Goal: Transaction & Acquisition: Download file/media

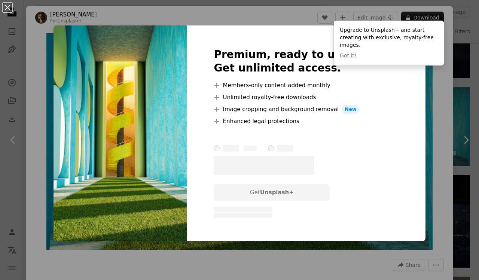
scroll to position [31, 0]
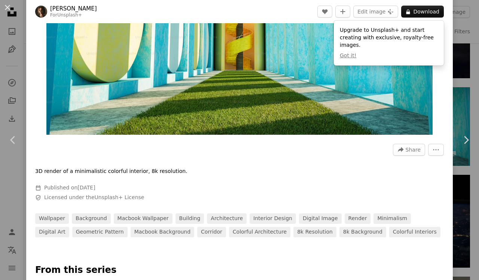
scroll to position [71, 0]
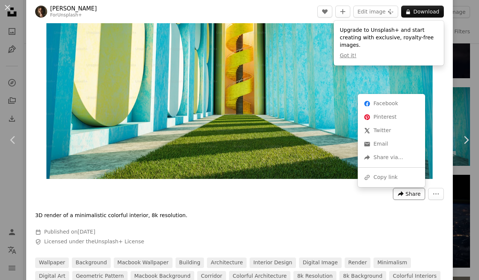
click at [414, 196] on span "Share" at bounding box center [413, 193] width 15 height 11
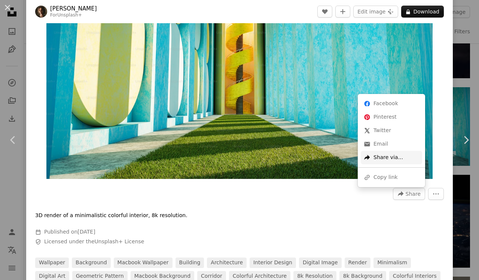
click at [383, 160] on div "A forward-right arrow Share via..." at bounding box center [391, 157] width 61 height 13
click at [279, 122] on dialog "An X shape Chevron left Chevron right [PERSON_NAME] For Unsplash+ A heart A plu…" at bounding box center [239, 140] width 479 height 280
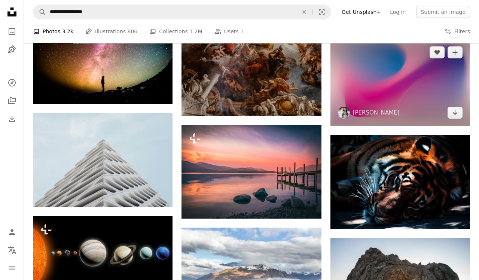
scroll to position [2539, 0]
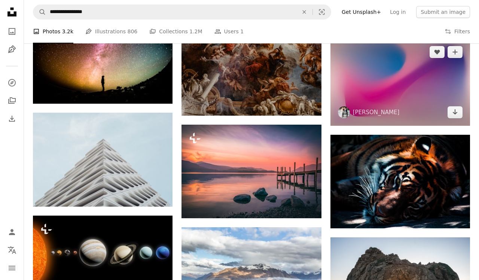
click at [382, 87] on img at bounding box center [401, 82] width 140 height 87
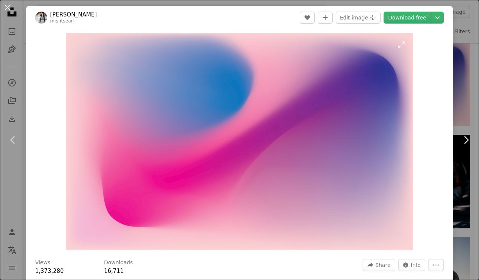
scroll to position [6, 0]
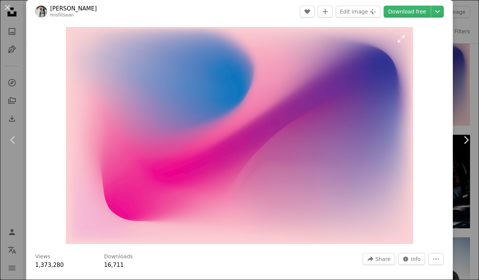
click at [309, 140] on img "Zoom in on this image" at bounding box center [240, 135] width 348 height 217
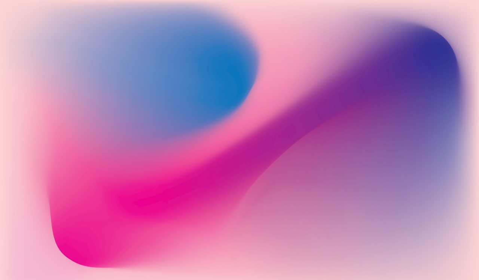
scroll to position [10, 0]
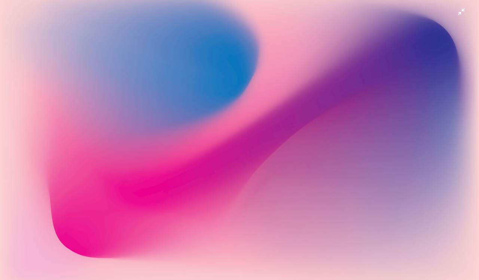
click at [309, 140] on img "Zoom out on this image" at bounding box center [240, 140] width 480 height 300
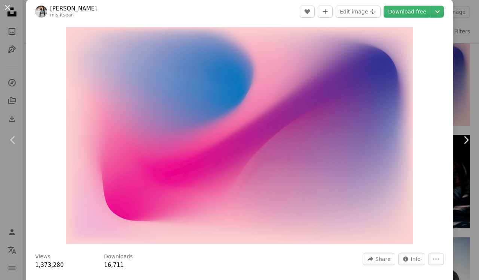
click at [309, 140] on img "Zoom in on this image" at bounding box center [240, 135] width 348 height 217
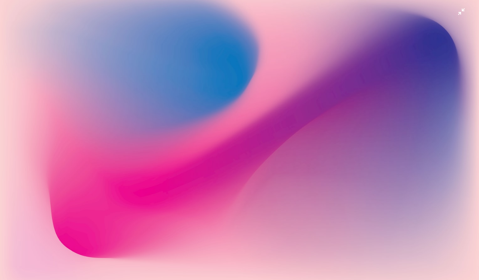
click at [309, 140] on img "Zoom out on this image" at bounding box center [240, 140] width 480 height 300
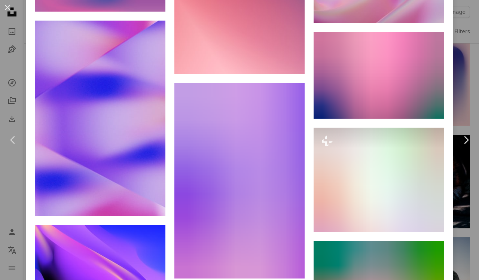
scroll to position [588, 0]
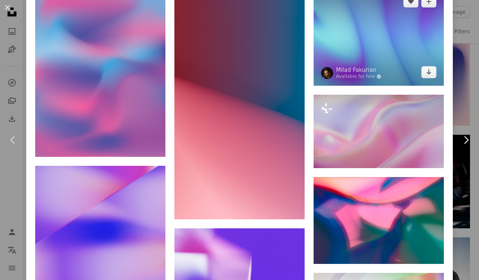
click at [378, 56] on img at bounding box center [379, 37] width 130 height 98
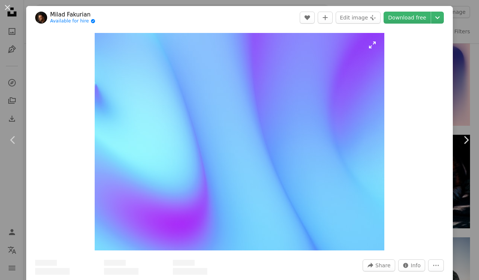
click at [284, 119] on img "Zoom in on this image" at bounding box center [240, 142] width 290 height 218
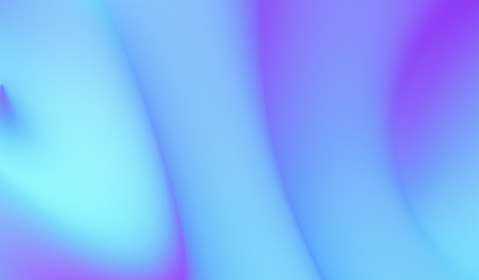
click at [284, 119] on img "Zoom out on this image" at bounding box center [240, 180] width 480 height 360
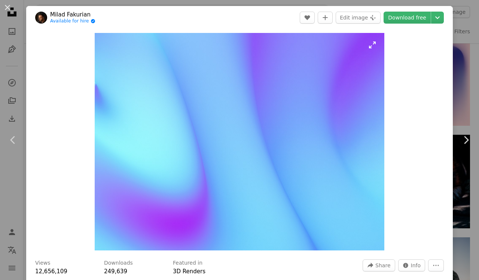
click at [284, 119] on img "Zoom in on this image" at bounding box center [240, 142] width 290 height 218
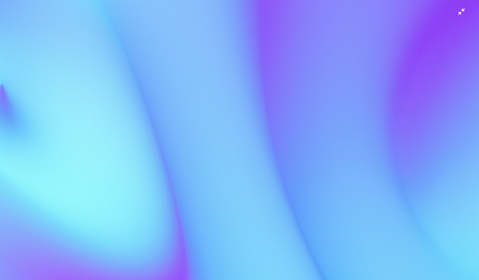
click at [284, 119] on img "Zoom out on this image" at bounding box center [240, 180] width 480 height 360
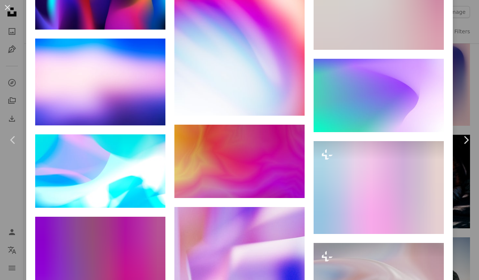
scroll to position [1102, 0]
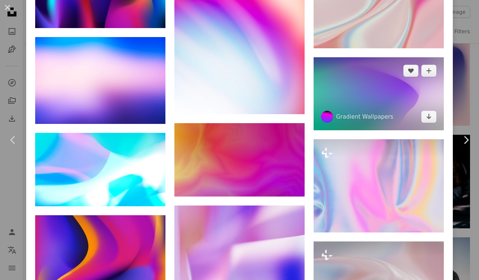
click at [384, 94] on img at bounding box center [379, 93] width 130 height 73
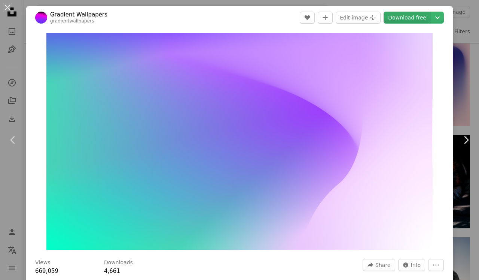
click at [402, 15] on link "Download free" at bounding box center [407, 18] width 47 height 12
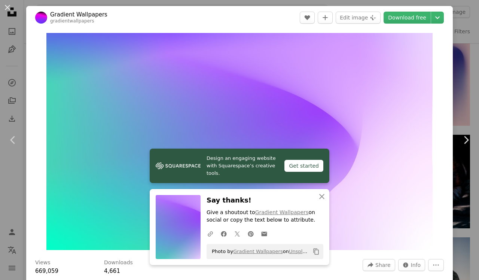
click at [295, 167] on div "Get started" at bounding box center [304, 166] width 39 height 12
click at [324, 196] on icon "button" at bounding box center [322, 196] width 5 height 5
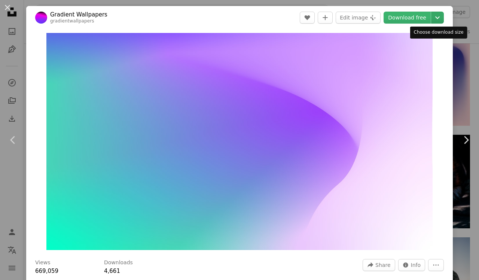
click at [435, 17] on icon "Chevron down" at bounding box center [438, 17] width 12 height 9
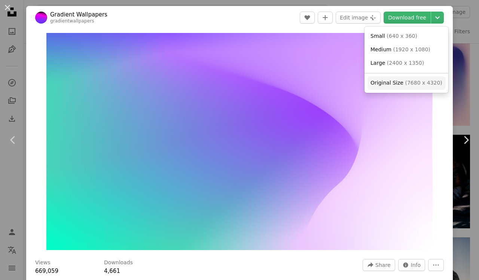
click at [396, 79] on span "Original Size ( 7680 x 4320 )" at bounding box center [407, 82] width 72 height 7
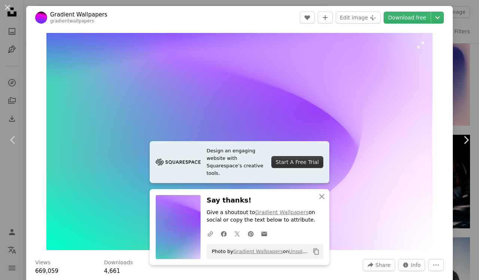
click at [427, 240] on img "Zoom in on this image" at bounding box center [239, 141] width 387 height 217
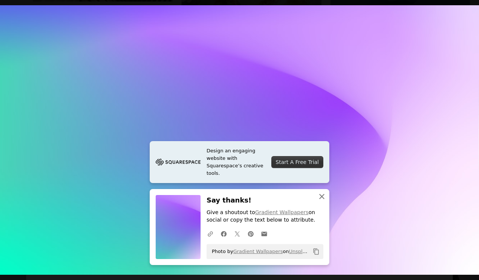
click at [323, 199] on icon "button" at bounding box center [322, 196] width 5 height 5
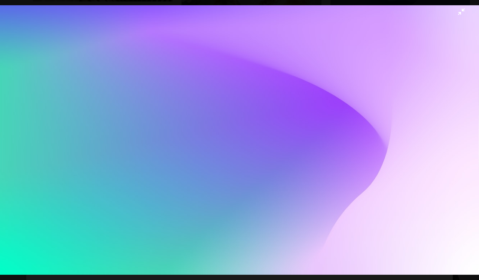
click at [445, 160] on img "Zoom out on this image" at bounding box center [240, 140] width 480 height 270
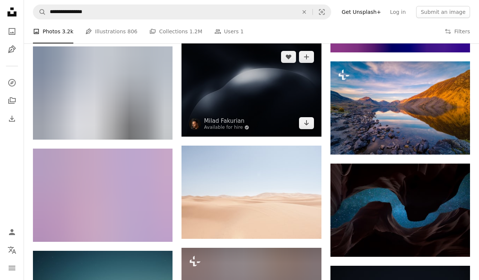
scroll to position [3222, 0]
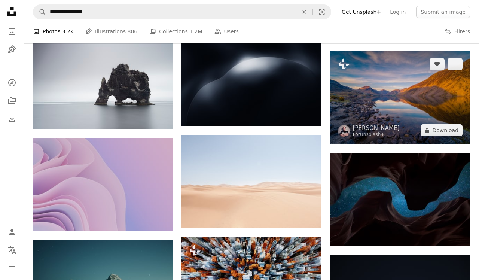
click at [418, 116] on img at bounding box center [401, 97] width 140 height 93
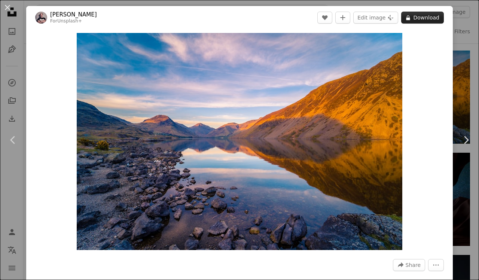
click at [420, 21] on button "A lock Download" at bounding box center [423, 18] width 43 height 12
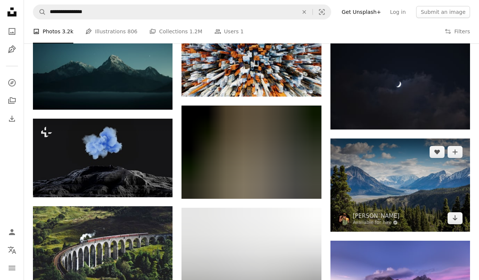
scroll to position [3446, 0]
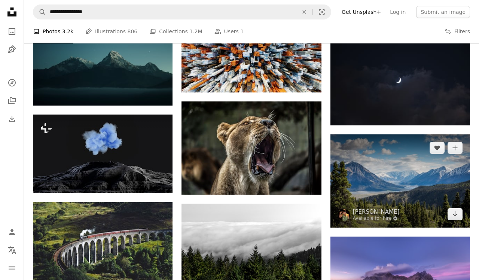
click at [416, 208] on img at bounding box center [401, 180] width 140 height 93
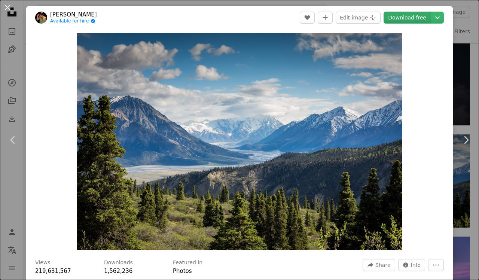
click at [423, 15] on link "Download free" at bounding box center [407, 18] width 47 height 12
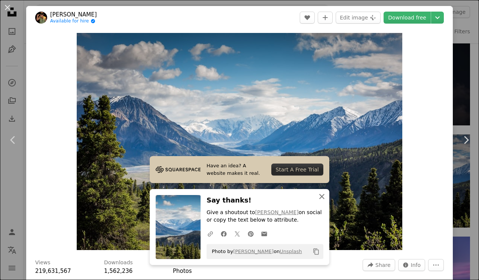
click at [321, 196] on icon "An X shape" at bounding box center [322, 196] width 9 height 9
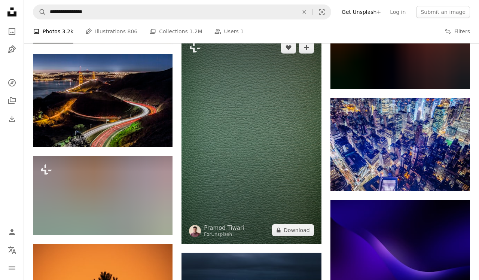
scroll to position [4099, 0]
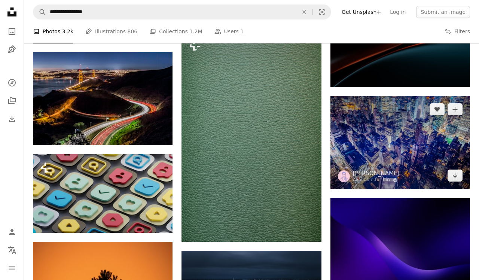
click at [416, 160] on img at bounding box center [401, 142] width 140 height 93
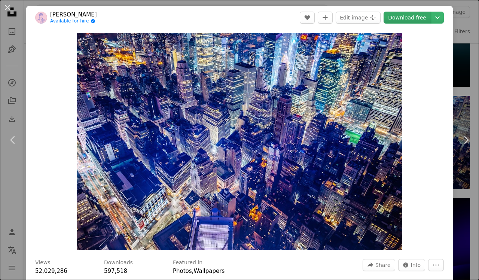
click at [421, 17] on link "Download free" at bounding box center [407, 18] width 47 height 12
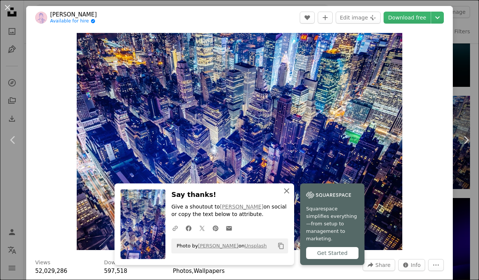
click at [282, 196] on icon "An X shape" at bounding box center [286, 191] width 9 height 9
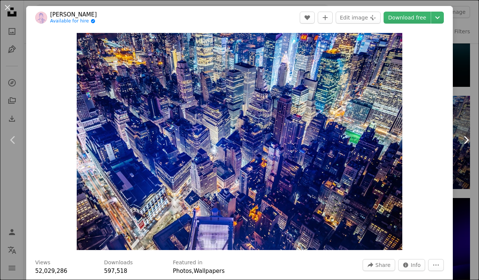
click at [468, 140] on icon at bounding box center [466, 140] width 5 height 8
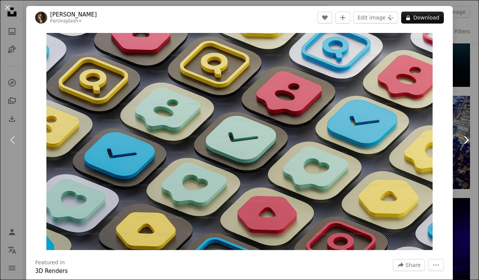
click at [468, 140] on icon at bounding box center [466, 140] width 5 height 8
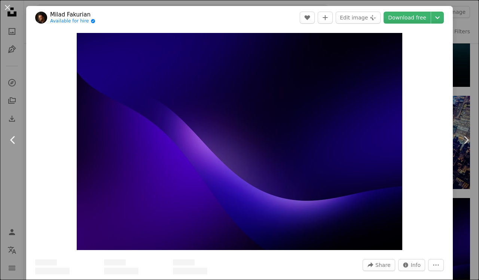
click at [9, 139] on icon "Chevron left" at bounding box center [13, 140] width 12 height 12
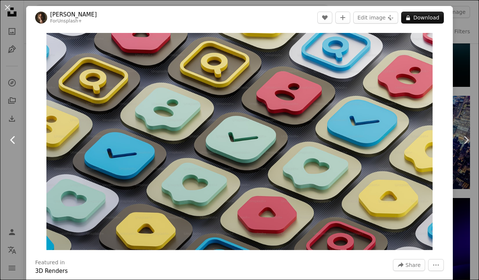
click at [9, 139] on icon "Chevron left" at bounding box center [13, 140] width 12 height 12
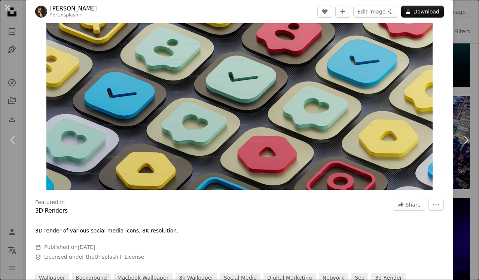
scroll to position [79, 0]
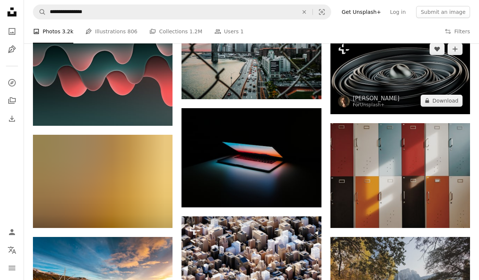
scroll to position [6467, 0]
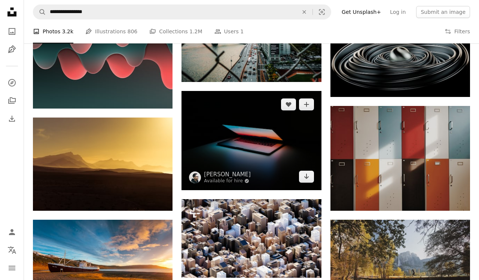
click at [278, 164] on img at bounding box center [252, 140] width 140 height 99
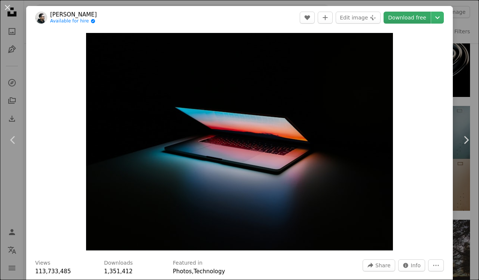
click at [415, 21] on link "Download free" at bounding box center [407, 18] width 47 height 12
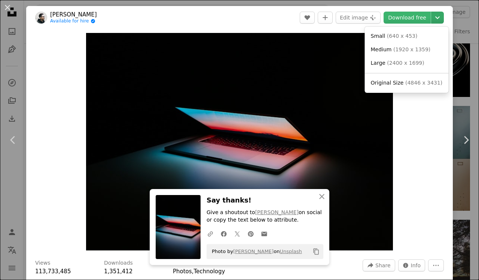
click at [439, 14] on icon "Chevron down" at bounding box center [438, 17] width 12 height 9
click at [398, 79] on span "Original Size ( 4846 x 3431 )" at bounding box center [407, 82] width 72 height 7
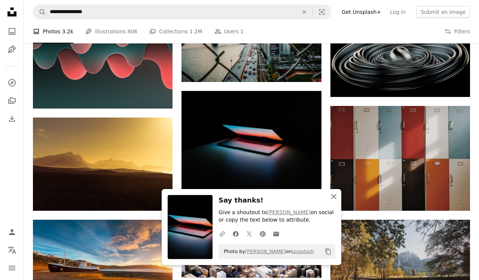
click at [335, 194] on icon "An X shape" at bounding box center [334, 196] width 9 height 9
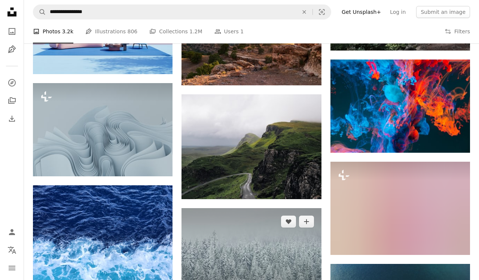
scroll to position [9435, 0]
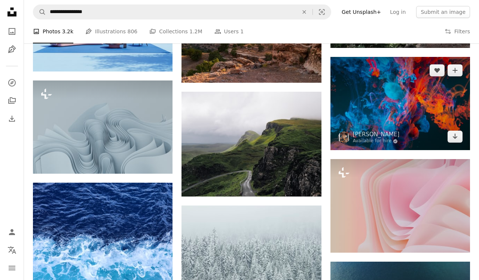
click at [406, 112] on img at bounding box center [401, 103] width 140 height 93
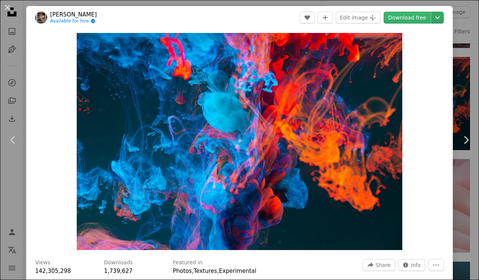
click at [437, 15] on icon "Chevron down" at bounding box center [438, 17] width 12 height 9
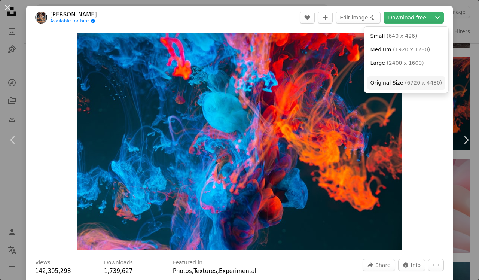
click at [421, 80] on span "( 6720 x 4480 )" at bounding box center [423, 83] width 37 height 6
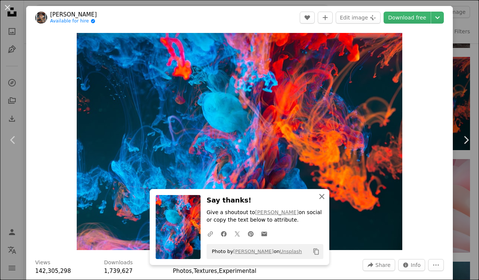
click at [320, 199] on icon "button" at bounding box center [322, 196] width 5 height 5
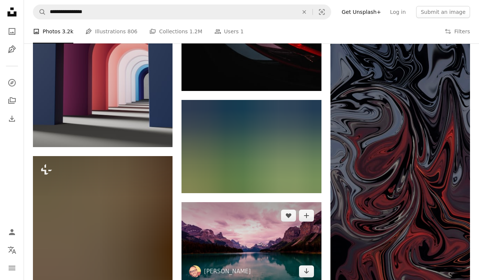
scroll to position [10261, 0]
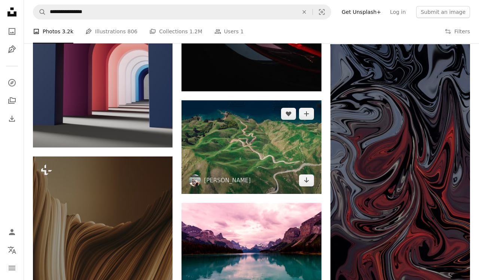
click at [247, 136] on img at bounding box center [252, 146] width 140 height 93
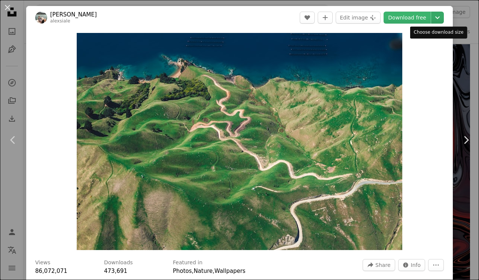
click at [436, 16] on icon "Chevron down" at bounding box center [438, 17] width 12 height 9
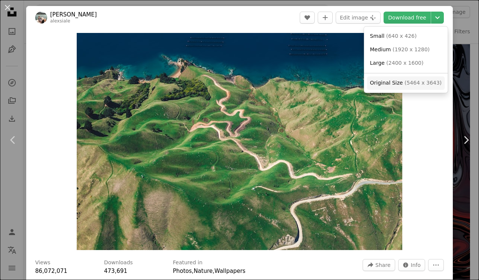
click at [400, 84] on span "Original Size" at bounding box center [386, 83] width 33 height 6
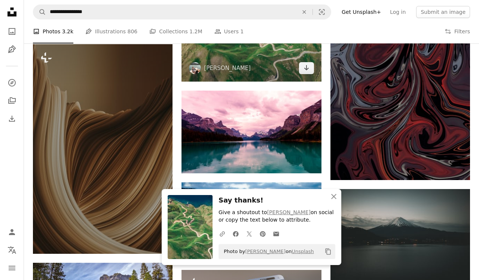
scroll to position [10377, 0]
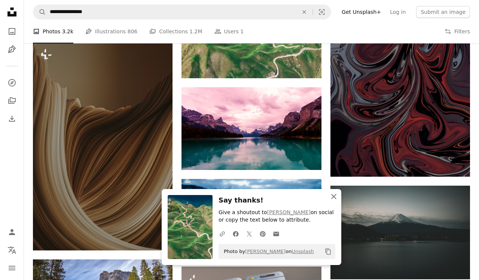
click at [334, 200] on icon "An X shape" at bounding box center [334, 196] width 9 height 9
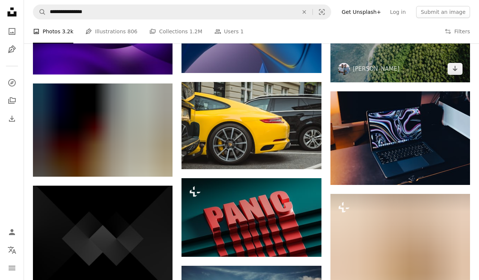
scroll to position [11730, 0]
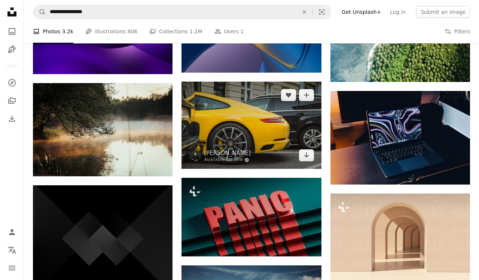
click at [269, 123] on img at bounding box center [252, 125] width 140 height 87
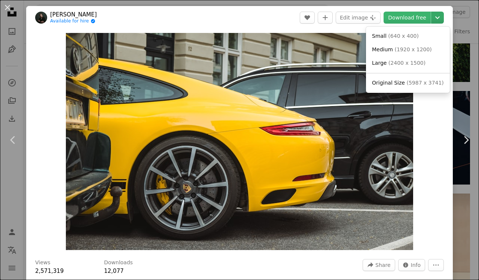
drag, startPoint x: 432, startPoint y: 16, endPoint x: 440, endPoint y: 17, distance: 8.3
click at [440, 17] on icon "Chevron down" at bounding box center [438, 17] width 12 height 9
click at [429, 80] on span "( 5987 x 3741 )" at bounding box center [425, 83] width 37 height 6
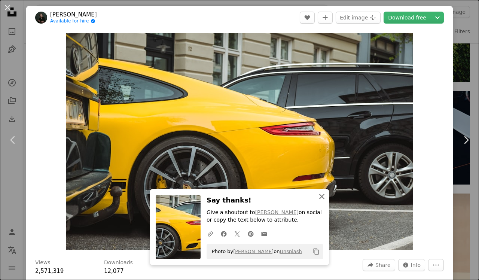
click at [320, 195] on icon "An X shape" at bounding box center [322, 196] width 9 height 9
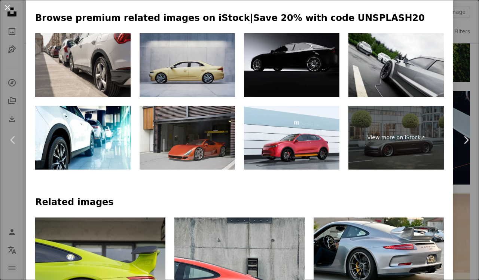
scroll to position [346, 0]
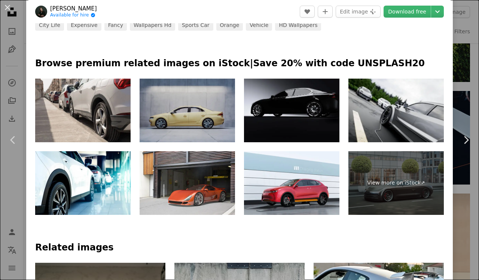
click at [187, 108] on img at bounding box center [188, 111] width 96 height 64
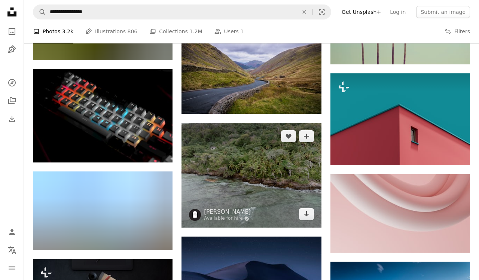
scroll to position [19750, 0]
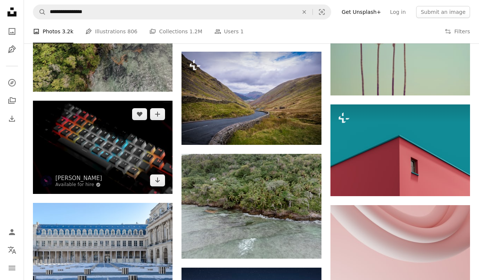
click at [117, 144] on img at bounding box center [103, 147] width 140 height 93
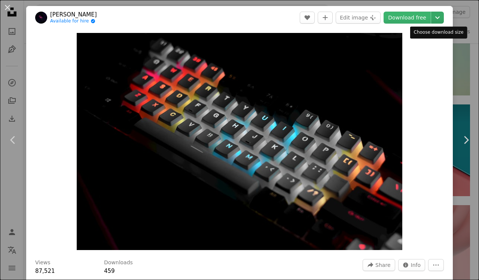
click at [440, 15] on icon "Chevron down" at bounding box center [438, 17] width 12 height 9
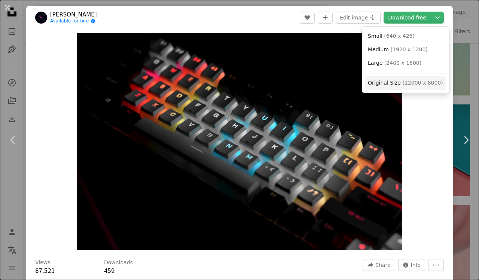
click at [412, 81] on span "( 12000 x 8000 )" at bounding box center [423, 83] width 40 height 6
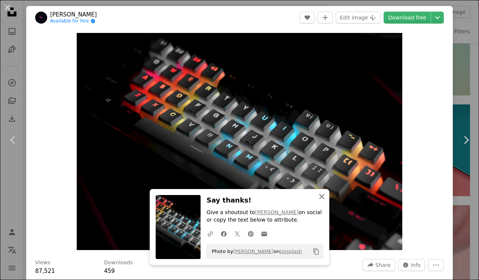
click at [318, 196] on icon "An X shape" at bounding box center [322, 196] width 9 height 9
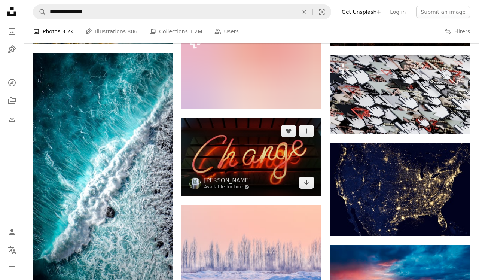
scroll to position [20413, 0]
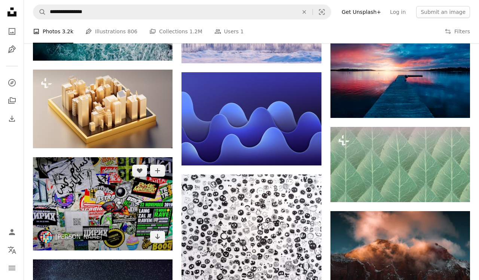
click at [105, 213] on img at bounding box center [103, 203] width 140 height 93
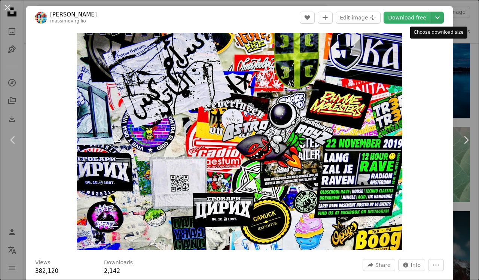
click at [440, 13] on icon "Chevron down" at bounding box center [438, 17] width 12 height 9
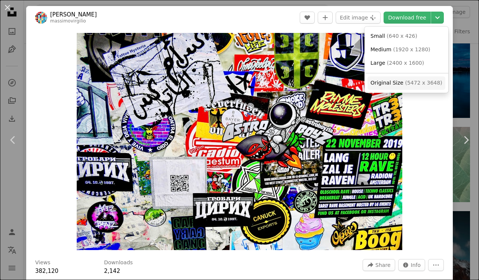
click at [418, 82] on span "( 5472 x 3648 )" at bounding box center [423, 83] width 37 height 6
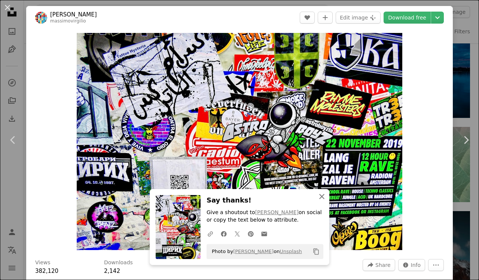
click at [321, 198] on icon "button" at bounding box center [322, 196] width 5 height 5
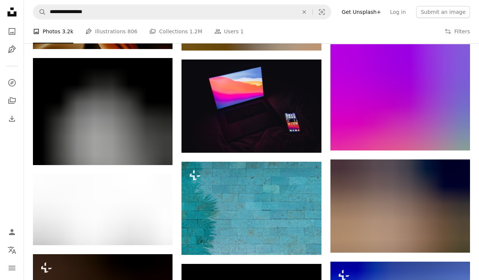
scroll to position [29020, 0]
